Goal: Task Accomplishment & Management: Complete application form

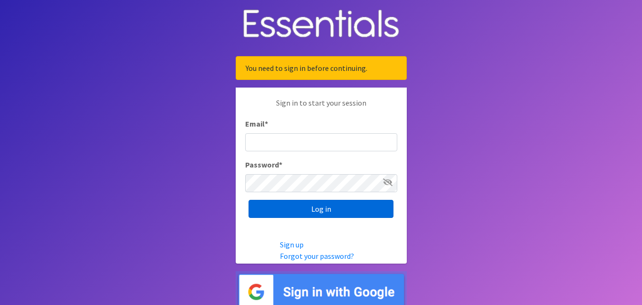
type input "[EMAIL_ADDRESS][DOMAIN_NAME]"
click at [305, 201] on input "Log in" at bounding box center [321, 209] width 145 height 18
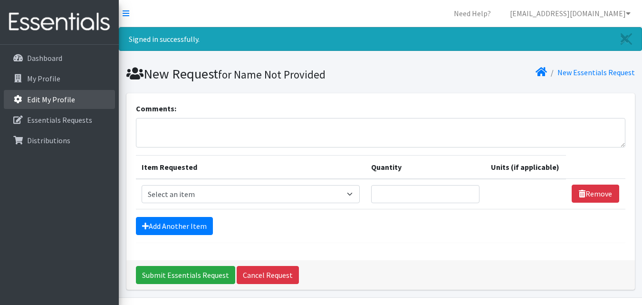
click at [51, 104] on link "Edit My Profile" at bounding box center [59, 99] width 111 height 19
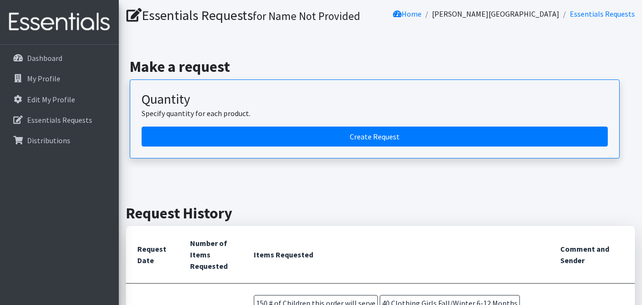
scroll to position [190, 0]
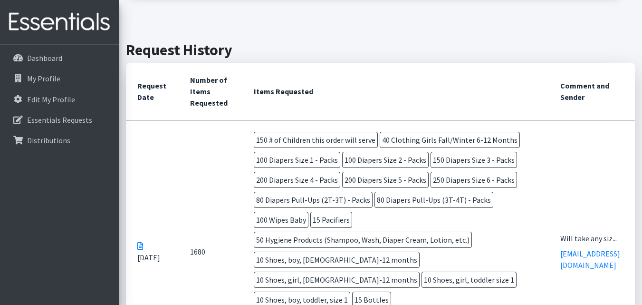
drag, startPoint x: 298, startPoint y: 144, endPoint x: 270, endPoint y: 139, distance: 28.6
click at [270, 139] on span "150 # of Children this order will serve" at bounding box center [316, 140] width 124 height 16
drag, startPoint x: 265, startPoint y: 138, endPoint x: 272, endPoint y: 138, distance: 7.1
click at [272, 138] on span "150 # of Children this order will serve" at bounding box center [316, 140] width 124 height 16
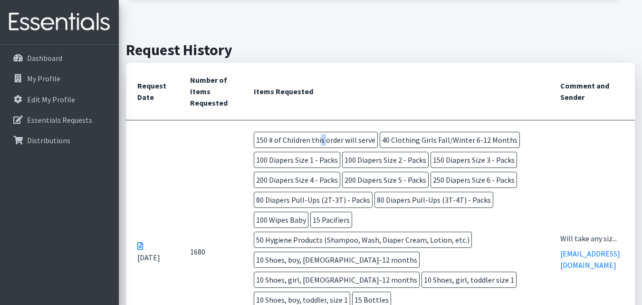
click at [272, 138] on span "150 # of Children this order will serve" at bounding box center [316, 140] width 124 height 16
drag, startPoint x: 272, startPoint y: 138, endPoint x: 297, endPoint y: 139, distance: 24.3
click at [297, 139] on span "150 # of Children this order will serve" at bounding box center [316, 140] width 124 height 16
click at [71, 60] on link "Dashboard" at bounding box center [59, 57] width 111 height 19
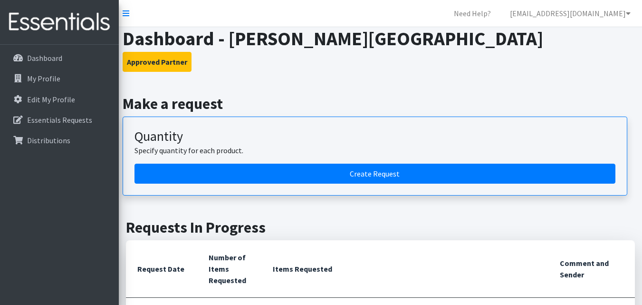
click at [63, 121] on p "Essentials Requests" at bounding box center [59, 120] width 65 height 10
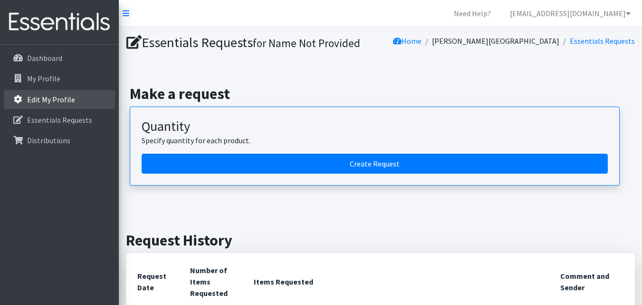
click at [67, 101] on p "Edit My Profile" at bounding box center [51, 100] width 48 height 10
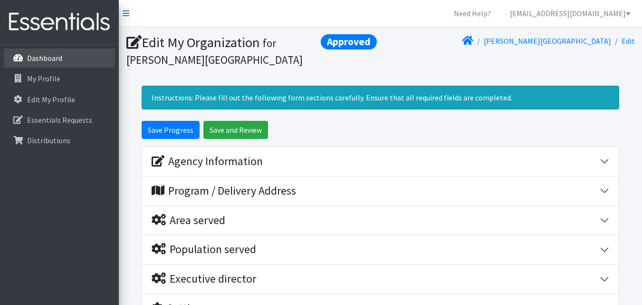
click at [62, 53] on link "Dashboard" at bounding box center [59, 57] width 111 height 19
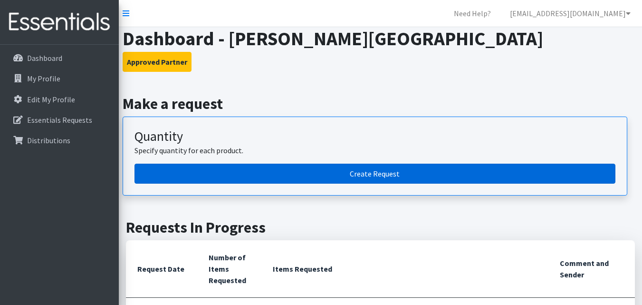
click at [184, 164] on link "Create Request" at bounding box center [374, 173] width 481 height 20
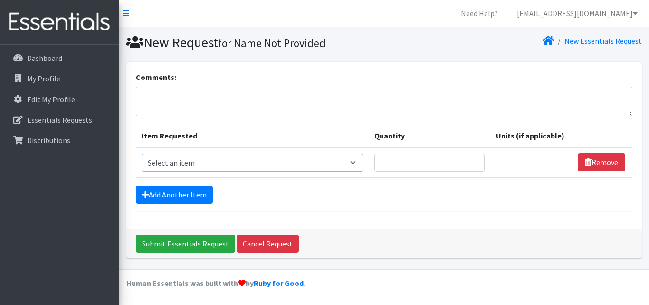
click at [246, 170] on select "Select an item # of Children this order will serve # of Individuals Living in H…" at bounding box center [252, 162] width 221 height 18
click at [432, 48] on div "New Essentials Request" at bounding box center [514, 42] width 261 height 17
click at [191, 169] on select "Select an item # of Children this order will serve # of Individuals Living in H…" at bounding box center [252, 162] width 221 height 18
drag, startPoint x: 446, startPoint y: 47, endPoint x: 442, endPoint y: 53, distance: 7.4
click at [446, 47] on div "New Essentials Request" at bounding box center [514, 42] width 261 height 17
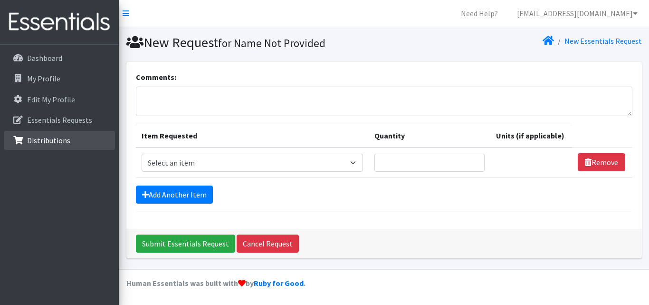
click at [75, 135] on link "Distributions" at bounding box center [59, 140] width 111 height 19
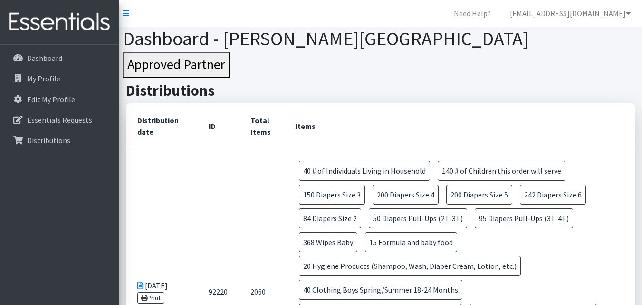
drag, startPoint x: 317, startPoint y: 168, endPoint x: 416, endPoint y: 171, distance: 98.9
click at [416, 171] on span "40 # of Individuals Living in Household" at bounding box center [364, 171] width 131 height 20
click at [472, 170] on span "140 # of Children this order will serve" at bounding box center [502, 171] width 128 height 20
drag, startPoint x: 464, startPoint y: 171, endPoint x: 577, endPoint y: 173, distance: 113.1
click at [577, 173] on td "40 # of Individuals Living in Household 140 # of Children this order will serve…" at bounding box center [459, 291] width 351 height 284
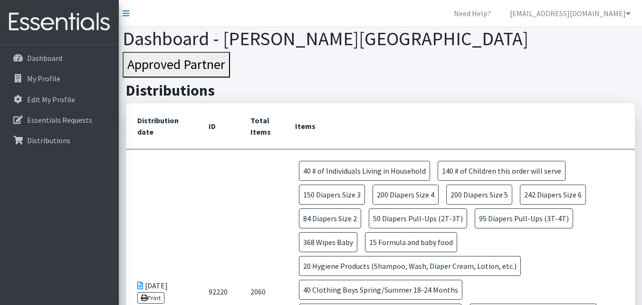
click at [577, 173] on td "40 # of Individuals Living in Household 140 # of Children this order will serve…" at bounding box center [459, 291] width 351 height 284
drag, startPoint x: 511, startPoint y: 171, endPoint x: 450, endPoint y: 169, distance: 60.9
click at [450, 169] on span "140 # of Children this order will serve" at bounding box center [502, 171] width 128 height 20
click at [521, 170] on span "140 # of Children this order will serve" at bounding box center [502, 171] width 128 height 20
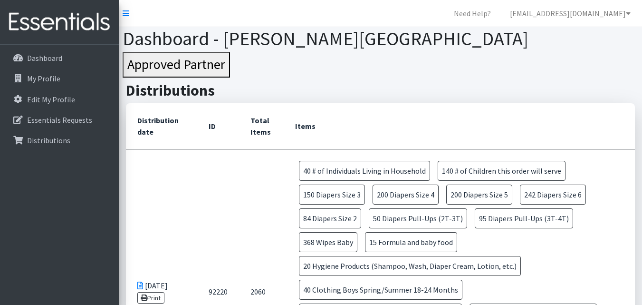
click at [521, 170] on span "140 # of Children this order will serve" at bounding box center [502, 171] width 128 height 20
click at [612, 202] on td "40 # of Individuals Living in Household 140 # of Children this order will serve…" at bounding box center [459, 291] width 351 height 284
click at [534, 170] on span "140 # of Children this order will serve" at bounding box center [502, 171] width 128 height 20
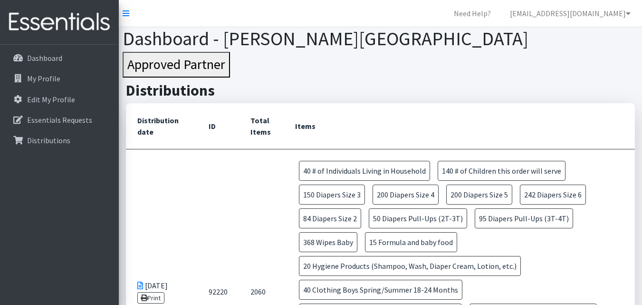
click at [534, 170] on span "140 # of Children this order will serve" at bounding box center [502, 171] width 128 height 20
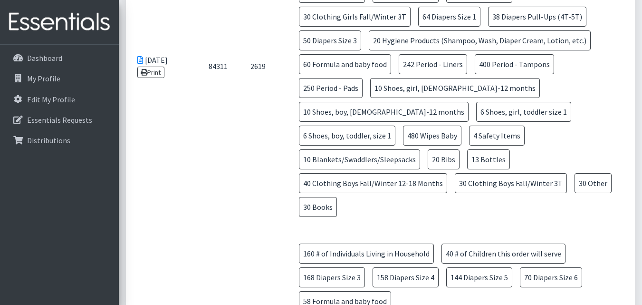
scroll to position [808, 0]
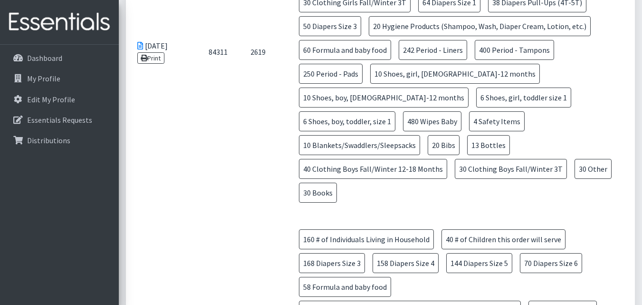
drag, startPoint x: 388, startPoint y: 214, endPoint x: 393, endPoint y: 215, distance: 5.2
click at [393, 229] on span "160 # of Individuals Living in Household" at bounding box center [366, 239] width 135 height 20
drag, startPoint x: 400, startPoint y: 223, endPoint x: 422, endPoint y: 226, distance: 22.0
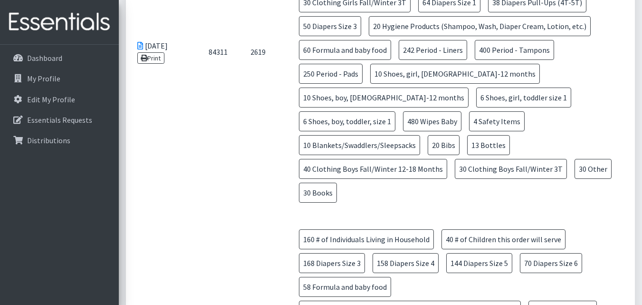
click at [415, 229] on span "160 # of Individuals Living in Household" at bounding box center [366, 239] width 135 height 20
click at [414, 229] on span "160 # of Individuals Living in Household" at bounding box center [366, 239] width 135 height 20
click at [457, 229] on span "40 # of Children this order will serve" at bounding box center [503, 239] width 124 height 20
click at [456, 229] on span "40 # of Children this order will serve" at bounding box center [503, 239] width 124 height 20
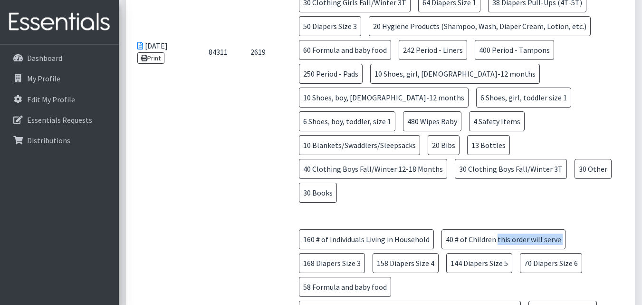
drag, startPoint x: 456, startPoint y: 215, endPoint x: 444, endPoint y: 215, distance: 11.9
click at [456, 229] on span "40 # of Children this order will serve" at bounding box center [503, 239] width 124 height 20
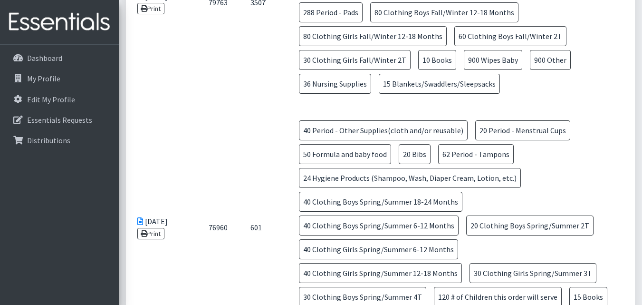
scroll to position [1235, 0]
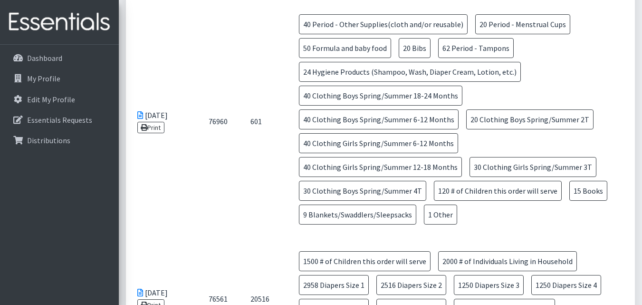
click at [396, 298] on span "1250 Diapers Size 6" at bounding box center [411, 308] width 70 height 20
drag, startPoint x: 315, startPoint y: 197, endPoint x: 306, endPoint y: 184, distance: 15.4
click at [306, 239] on td "1500 # of Children this order will serve 2000 # of Individuals Living in Househ…" at bounding box center [459, 298] width 351 height 118
click at [306, 251] on span "1500 # of Children this order will serve" at bounding box center [365, 261] width 132 height 20
drag, startPoint x: 615, startPoint y: 209, endPoint x: 634, endPoint y: 241, distance: 37.7
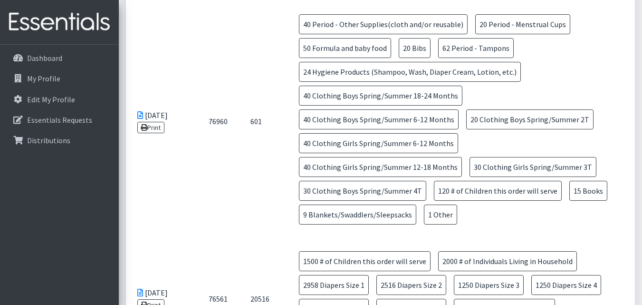
click at [620, 270] on td "1500 # of Children this order will serve 2000 # of Individuals Living in Househ…" at bounding box center [459, 298] width 351 height 118
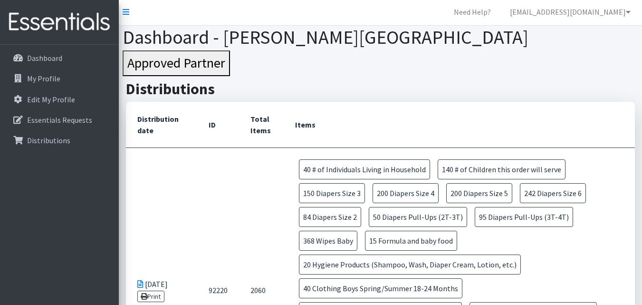
scroll to position [0, 0]
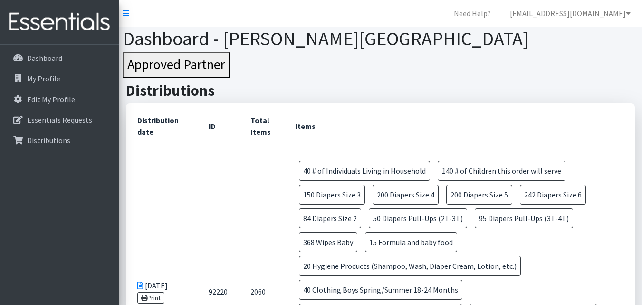
drag, startPoint x: 323, startPoint y: 172, endPoint x: 421, endPoint y: 175, distance: 98.9
click at [421, 175] on span "40 # of Individuals Living in Household" at bounding box center [364, 171] width 131 height 20
drag, startPoint x: 376, startPoint y: 172, endPoint x: 362, endPoint y: 170, distance: 14.9
click at [362, 170] on span "40 # of Individuals Living in Household" at bounding box center [364, 171] width 131 height 20
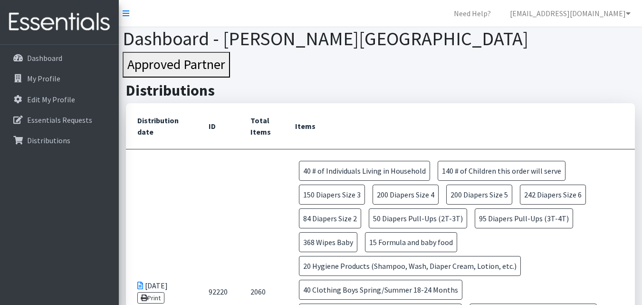
click at [362, 170] on span "40 # of Individuals Living in Household" at bounding box center [364, 171] width 131 height 20
click at [550, 173] on span "140 # of Children this order will serve" at bounding box center [502, 171] width 128 height 20
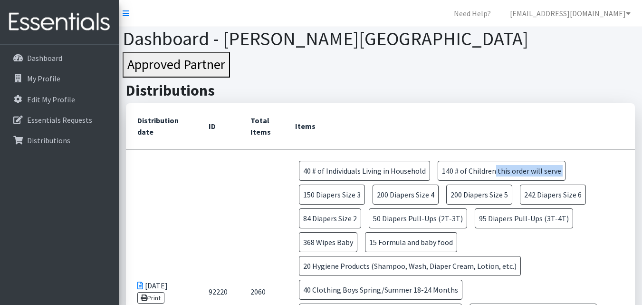
drag, startPoint x: 550, startPoint y: 173, endPoint x: 337, endPoint y: 152, distance: 213.5
click at [549, 173] on span "140 # of Children this order will serve" at bounding box center [502, 171] width 128 height 20
click at [337, 152] on td "40 # of Individuals Living in Household 140 # of Children this order will serve…" at bounding box center [459, 291] width 351 height 284
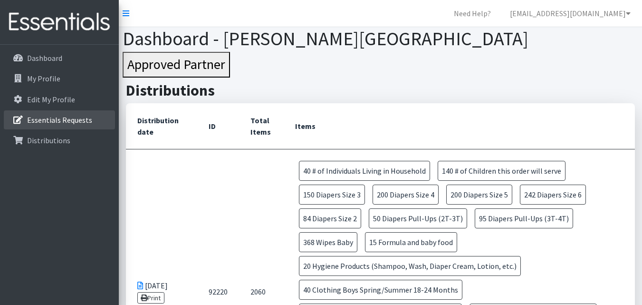
click at [78, 122] on p "Essentials Requests" at bounding box center [59, 120] width 65 height 10
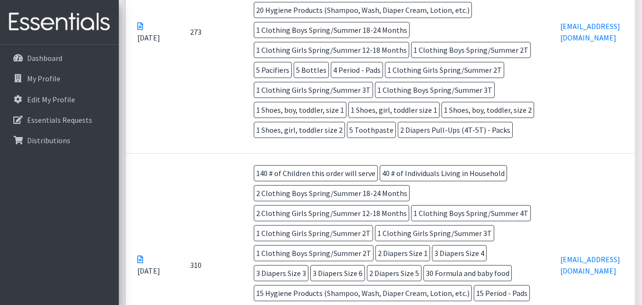
scroll to position [713, 0]
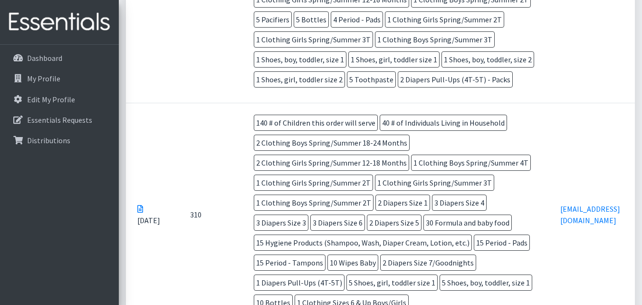
drag, startPoint x: 194, startPoint y: 218, endPoint x: 160, endPoint y: 216, distance: 34.2
click at [160, 216] on tr "[DATE] 310 140 # of Children this order will serve 40 # of Individuals Living i…" at bounding box center [380, 214] width 509 height 223
click at [191, 242] on td "310" at bounding box center [211, 214] width 64 height 223
drag, startPoint x: 153, startPoint y: 201, endPoint x: 203, endPoint y: 208, distance: 50.3
click at [162, 201] on tr "Apr 2 2025 310 140 # of Children this order will serve 40 # of Individuals Livi…" at bounding box center [380, 214] width 509 height 223
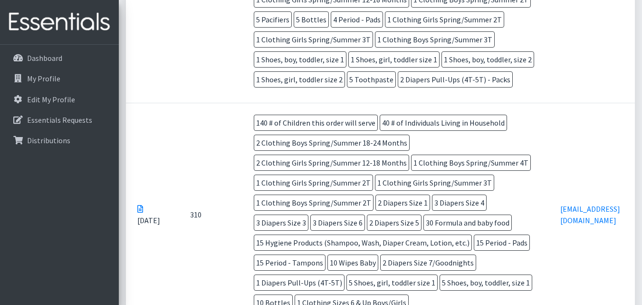
click at [203, 208] on td "310" at bounding box center [211, 214] width 64 height 223
drag, startPoint x: 93, startPoint y: 216, endPoint x: 184, endPoint y: 219, distance: 91.3
click at [160, 208] on tr "Apr 2 2025 310 140 # of Children this order will serve 40 # of Individuals Livi…" at bounding box center [380, 214] width 509 height 223
click at [184, 225] on td "310" at bounding box center [211, 214] width 64 height 223
click at [180, 228] on td "310" at bounding box center [211, 214] width 64 height 223
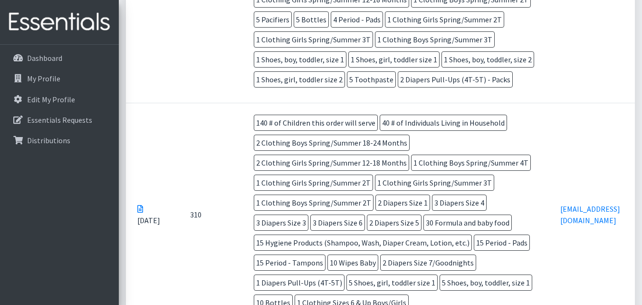
click at [219, 234] on td "310" at bounding box center [211, 214] width 64 height 223
drag, startPoint x: 209, startPoint y: 231, endPoint x: 135, endPoint y: 194, distance: 82.5
click at [135, 194] on tr "Apr 2 2025 310 140 # of Children this order will serve 40 # of Individuals Livi…" at bounding box center [380, 214] width 509 height 223
click at [196, 239] on td "310" at bounding box center [211, 214] width 64 height 223
drag, startPoint x: 153, startPoint y: 202, endPoint x: 213, endPoint y: 212, distance: 61.2
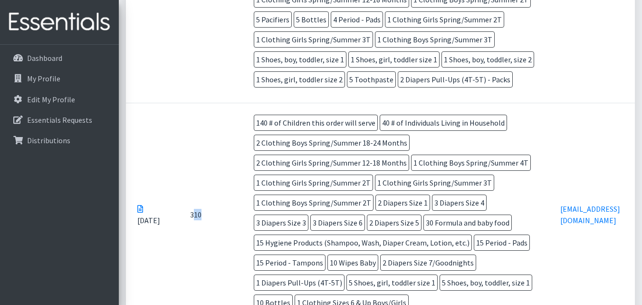
click at [213, 212] on td "310" at bounding box center [211, 214] width 64 height 223
drag, startPoint x: 186, startPoint y: 196, endPoint x: 156, endPoint y: 196, distance: 29.9
click at [145, 197] on tr "Apr 2 2025 310 140 # of Children this order will serve 40 # of Individuals Livi…" at bounding box center [380, 214] width 509 height 223
click at [181, 192] on td "310" at bounding box center [211, 214] width 64 height 223
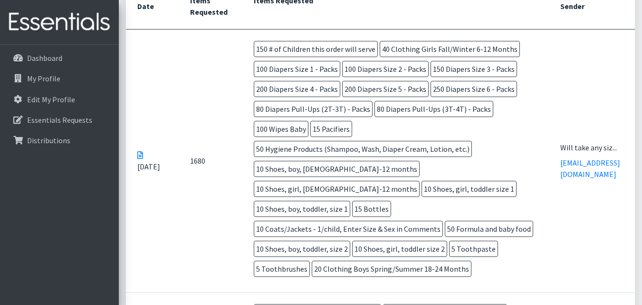
scroll to position [238, 0]
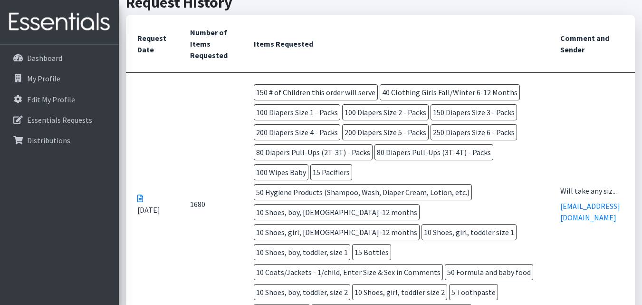
click at [185, 149] on td "1680" at bounding box center [211, 203] width 64 height 263
click at [141, 194] on icon at bounding box center [140, 198] width 6 height 8
click at [177, 198] on tr "Sep 10 2025 1680 150 # of Children this order will serve 40 Clothing Girls Fall…" at bounding box center [380, 203] width 509 height 263
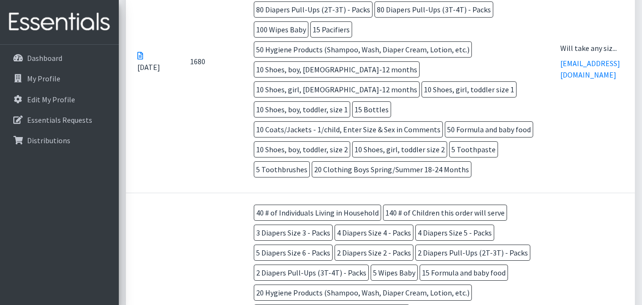
click at [204, 151] on td "1680" at bounding box center [211, 61] width 64 height 263
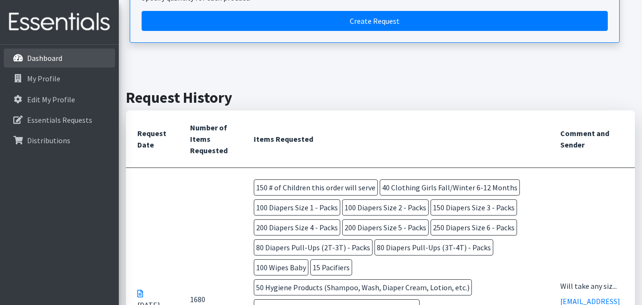
scroll to position [0, 0]
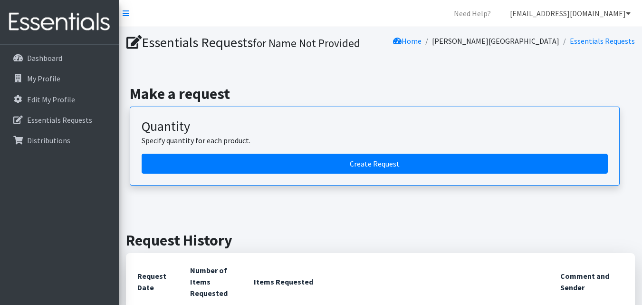
click at [576, 8] on link "[EMAIL_ADDRESS][DOMAIN_NAME]" at bounding box center [570, 13] width 136 height 19
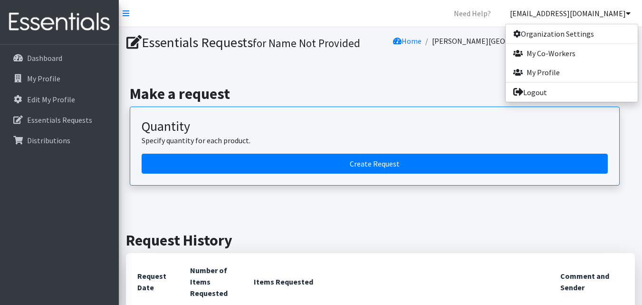
click at [571, 17] on link "[EMAIL_ADDRESS][DOMAIN_NAME]" at bounding box center [570, 13] width 136 height 19
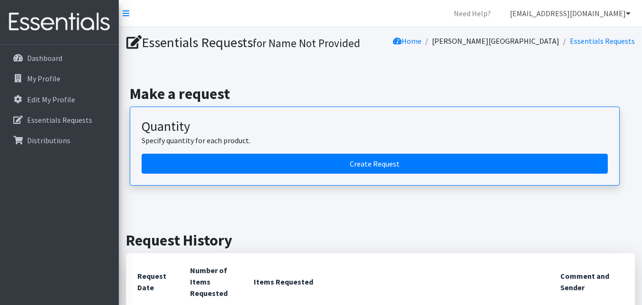
click at [571, 17] on link "[EMAIL_ADDRESS][DOMAIN_NAME]" at bounding box center [570, 13] width 136 height 19
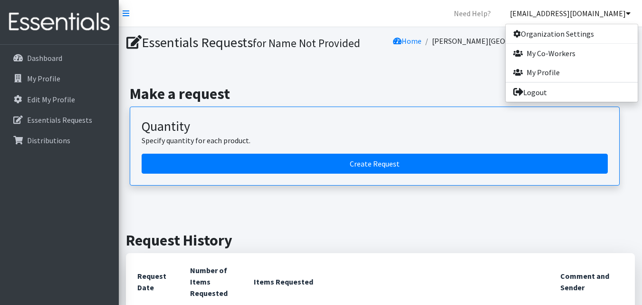
click at [571, 17] on link "[EMAIL_ADDRESS][DOMAIN_NAME]" at bounding box center [570, 13] width 136 height 19
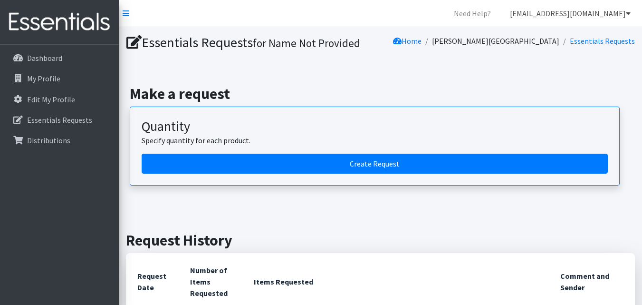
click at [571, 17] on link "[EMAIL_ADDRESS][DOMAIN_NAME]" at bounding box center [570, 13] width 136 height 19
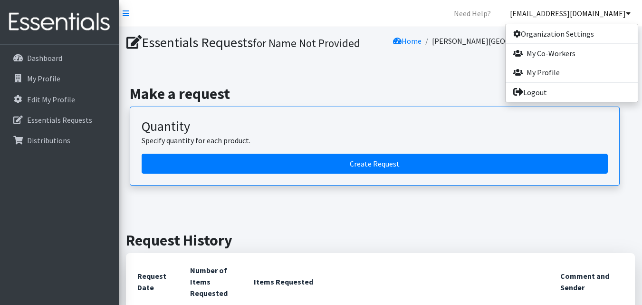
click at [468, 18] on nav "Need Help? alexlaudisi@gmail.com Organization Settings My Co-Workers My Profile…" at bounding box center [380, 13] width 523 height 27
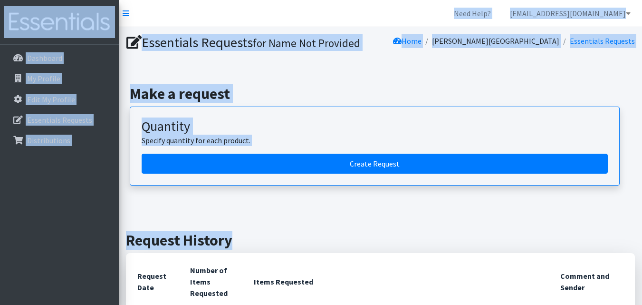
drag, startPoint x: 464, startPoint y: 18, endPoint x: 322, endPoint y: 244, distance: 266.7
click at [332, 243] on h2 "Request History" at bounding box center [380, 240] width 509 height 18
click at [312, 240] on h2 "Request History" at bounding box center [380, 240] width 509 height 18
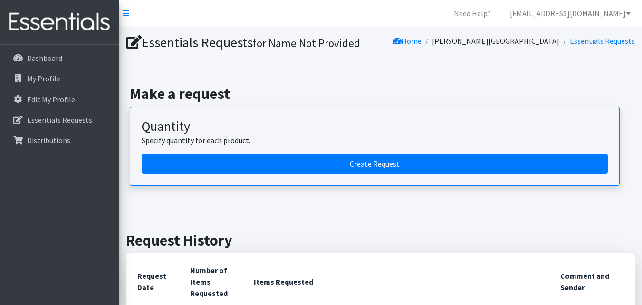
click at [375, 240] on h2 "Request History" at bounding box center [380, 240] width 509 height 18
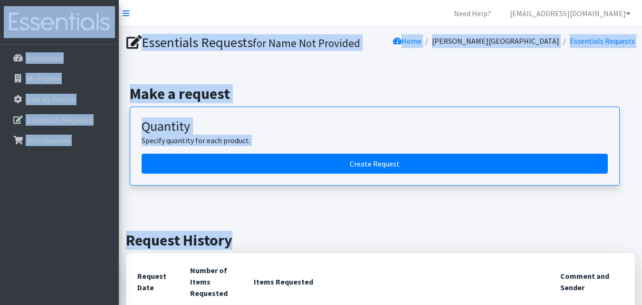
drag, startPoint x: 165, startPoint y: 170, endPoint x: 8, endPoint y: 7, distance: 226.5
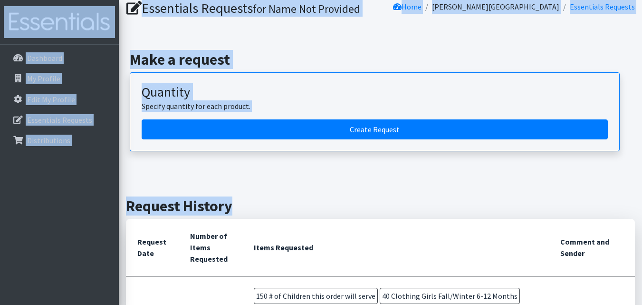
scroll to position [190, 0]
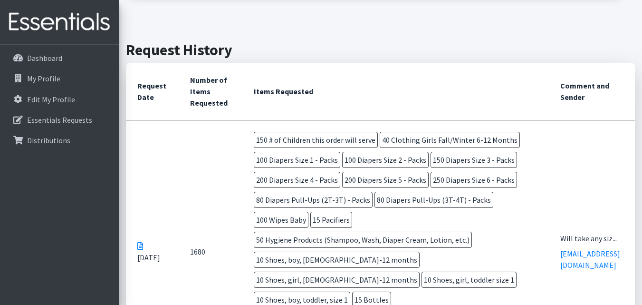
click at [229, 137] on td "1680" at bounding box center [211, 251] width 64 height 263
drag, startPoint x: 243, startPoint y: 138, endPoint x: 502, endPoint y: 249, distance: 281.8
click at [502, 249] on tr "Sep 10 2025 1680 150 # of Children this order will serve 40 Clothing Girls Fall…" at bounding box center [380, 251] width 509 height 263
click at [502, 249] on td "150 # of Children this order will serve 40 Clothing Girls Fall/Winter 6-12 Mont…" at bounding box center [395, 251] width 306 height 262
drag, startPoint x: 508, startPoint y: 276, endPoint x: 245, endPoint y: 138, distance: 296.1
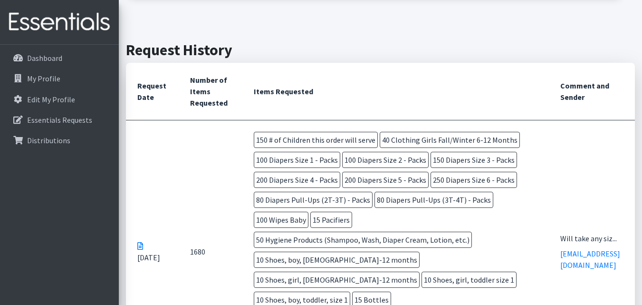
click at [245, 138] on td "150 # of Children this order will serve 40 Clothing Girls Fall/Winter 6-12 Mont…" at bounding box center [395, 251] width 306 height 262
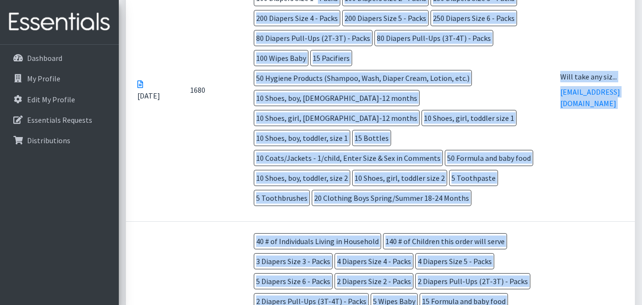
scroll to position [383, 0]
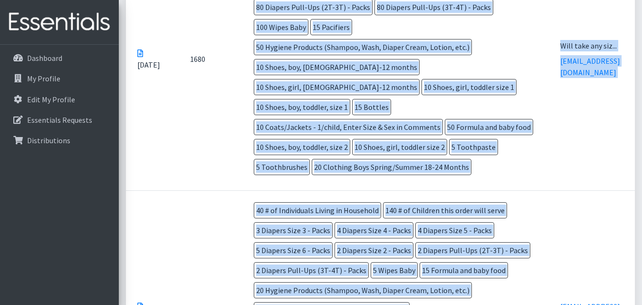
drag, startPoint x: 276, startPoint y: 167, endPoint x: 498, endPoint y: 159, distance: 222.0
click at [498, 159] on td "150 # of Children this order will serve 40 Clothing Girls Fall/Winter 6-12 Mont…" at bounding box center [395, 59] width 306 height 262
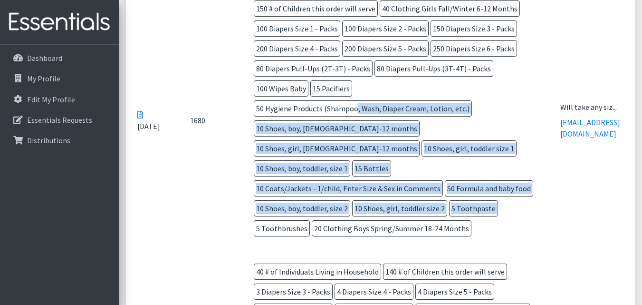
scroll to position [240, 0]
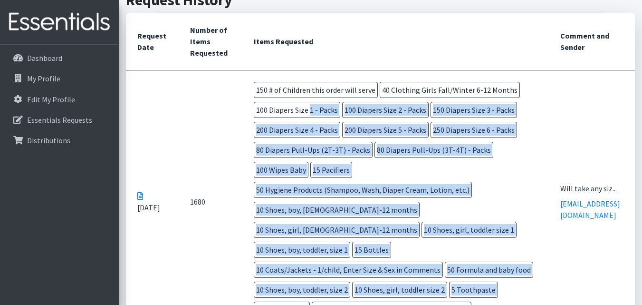
drag, startPoint x: 499, startPoint y: 159, endPoint x: 256, endPoint y: 104, distance: 249.6
click at [260, 104] on td "150 # of Children this order will serve 40 Clothing Girls Fall/Winter 6-12 Mont…" at bounding box center [395, 201] width 306 height 262
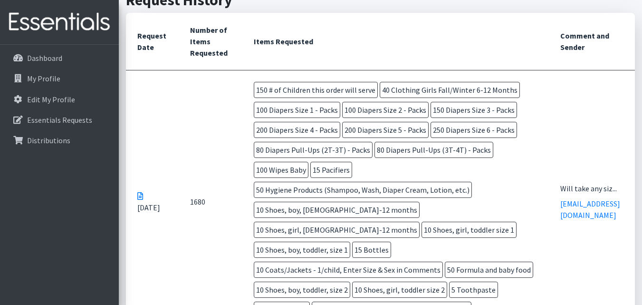
drag, startPoint x: 242, startPoint y: 98, endPoint x: 244, endPoint y: 87, distance: 11.2
click at [242, 98] on td "150 # of Children this order will serve 40 Clothing Girls Fall/Winter 6-12 Mont…" at bounding box center [395, 201] width 306 height 262
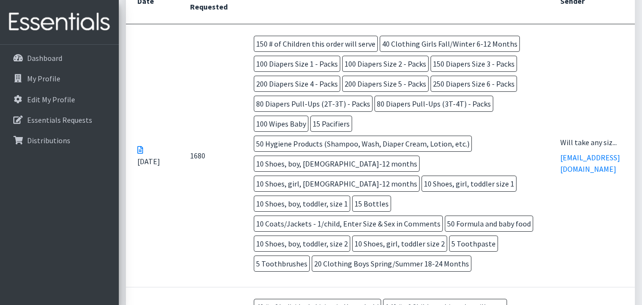
drag, startPoint x: 380, startPoint y: 206, endPoint x: 257, endPoint y: 243, distance: 129.0
click at [257, 243] on td "150 # of Children this order will serve 40 Clothing Girls Fall/Winter 6-12 Mont…" at bounding box center [395, 155] width 306 height 262
click at [243, 235] on td "150 # of Children this order will serve 40 Clothing Girls Fall/Winter 6-12 Mont…" at bounding box center [395, 155] width 306 height 262
drag, startPoint x: 254, startPoint y: 107, endPoint x: 534, endPoint y: 237, distance: 309.1
click at [534, 237] on tr "Sep 10 2025 1680 150 # of Children this order will serve 40 Clothing Girls Fall…" at bounding box center [380, 155] width 509 height 263
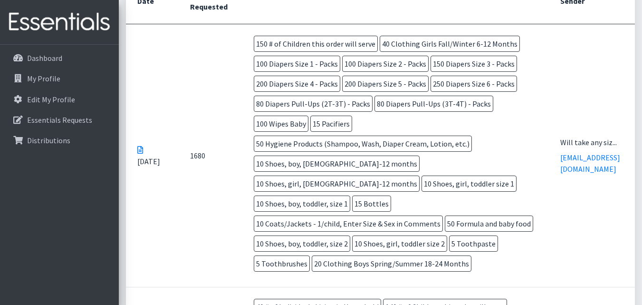
click at [534, 237] on td "150 # of Children this order will serve 40 Clothing Girls Fall/Winter 6-12 Mont…" at bounding box center [395, 155] width 306 height 262
drag, startPoint x: 320, startPoint y: 138, endPoint x: 258, endPoint y: 48, distance: 109.9
click at [258, 48] on td "150 # of Children this order will serve 40 Clothing Girls Fall/Winter 6-12 Mont…" at bounding box center [395, 155] width 306 height 262
click at [246, 40] on td "150 # of Children this order will serve 40 Clothing Girls Fall/Winter 6-12 Mont…" at bounding box center [395, 155] width 306 height 262
drag, startPoint x: 510, startPoint y: 244, endPoint x: 466, endPoint y: 240, distance: 43.9
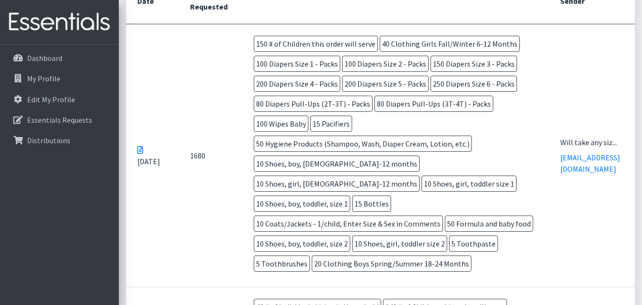
click at [466, 240] on td "150 # of Children this order will serve 40 Clothing Girls Fall/Winter 6-12 Mont…" at bounding box center [395, 155] width 306 height 262
click at [467, 238] on td "150 # of Children this order will serve 40 Clothing Girls Fall/Winter 6-12 Mont…" at bounding box center [395, 155] width 306 height 262
click at [264, 85] on span "200 Diapers Size 4 - Packs" at bounding box center [297, 84] width 86 height 16
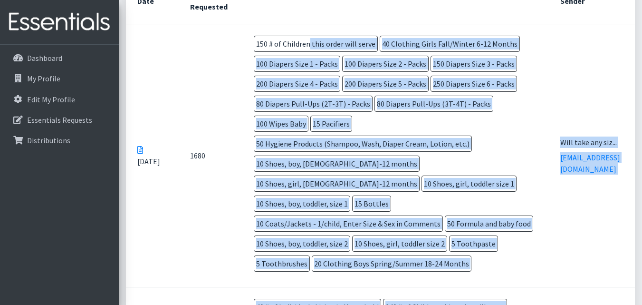
scroll to position [298, 0]
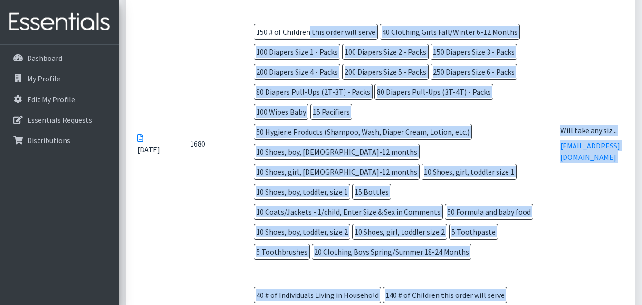
drag, startPoint x: 421, startPoint y: 293, endPoint x: 464, endPoint y: 239, distance: 68.6
click at [464, 239] on td "150 # of Children this order will serve 40 Clothing Girls Fall/Winter 6-12 Mont…" at bounding box center [395, 143] width 306 height 262
drag, startPoint x: 363, startPoint y: 200, endPoint x: 237, endPoint y: 38, distance: 205.5
click at [237, 38] on tr "Sep 10 2025 1680 150 # of Children this order will serve 40 Clothing Girls Fall…" at bounding box center [380, 143] width 509 height 263
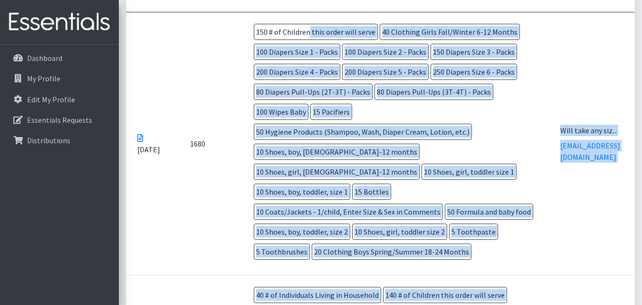
click at [237, 38] on td "1680" at bounding box center [211, 143] width 64 height 263
drag, startPoint x: 401, startPoint y: 215, endPoint x: 459, endPoint y: 239, distance: 62.8
click at [459, 239] on td "150 # of Children this order will serve 40 Clothing Girls Fall/Winter 6-12 Mont…" at bounding box center [395, 143] width 306 height 262
click at [461, 238] on td "150 # of Children this order will serve 40 Clothing Girls Fall/Winter 6-12 Mont…" at bounding box center [395, 143] width 306 height 262
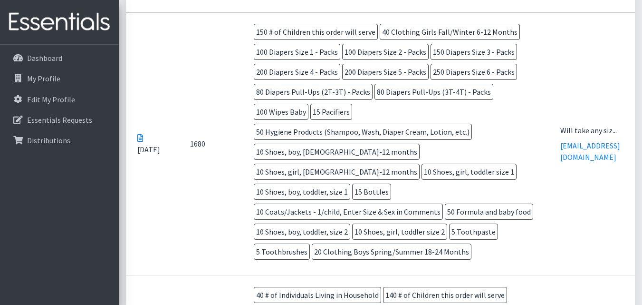
drag, startPoint x: 327, startPoint y: 183, endPoint x: 344, endPoint y: 208, distance: 30.2
click at [344, 208] on td "150 # of Children this order will serve 40 Clothing Girls Fall/Winter 6-12 Mont…" at bounding box center [395, 143] width 306 height 262
click at [344, 223] on span "10 Shoes, boy, toddler, size 2" at bounding box center [302, 231] width 96 height 16
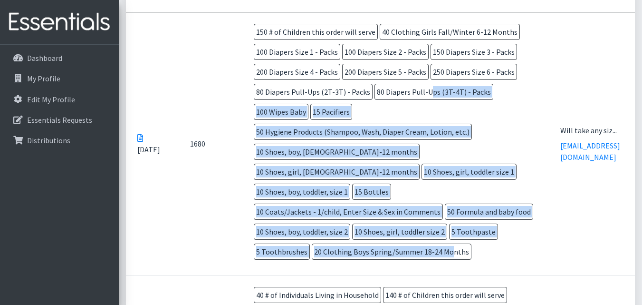
drag, startPoint x: 366, startPoint y: 218, endPoint x: 365, endPoint y: 98, distance: 119.8
click at [365, 98] on td "150 # of Children this order will serve 40 Clothing Girls Fall/Winter 6-12 Mont…" at bounding box center [395, 143] width 306 height 262
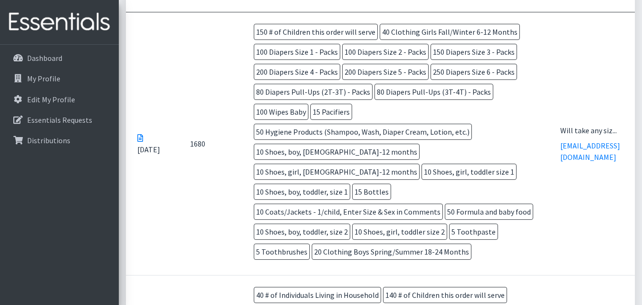
click at [421, 167] on span "10 Shoes, girl, toddler size 1" at bounding box center [468, 171] width 95 height 16
click at [421, 171] on span "10 Shoes, girl, toddler size 1" at bounding box center [468, 171] width 95 height 16
click at [198, 178] on td "1680" at bounding box center [211, 143] width 64 height 263
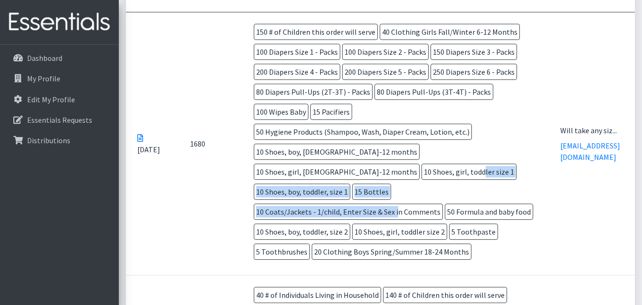
drag, startPoint x: 263, startPoint y: 175, endPoint x: 336, endPoint y: 180, distance: 73.3
click at [336, 181] on td "150 # of Children this order will serve 40 Clothing Girls Fall/Winter 6-12 Mont…" at bounding box center [395, 143] width 306 height 262
click at [421, 175] on span "10 Shoes, girl, toddler size 1" at bounding box center [468, 171] width 95 height 16
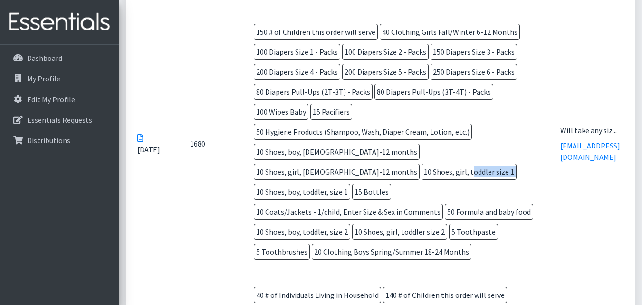
click at [421, 175] on span "10 Shoes, girl, toddler size 1" at bounding box center [468, 171] width 95 height 16
click at [376, 203] on span "10 Coats/Jackets - 1/child, Enter Size & Sex in Comments" at bounding box center [348, 211] width 189 height 16
